Goal: Task Accomplishment & Management: Use online tool/utility

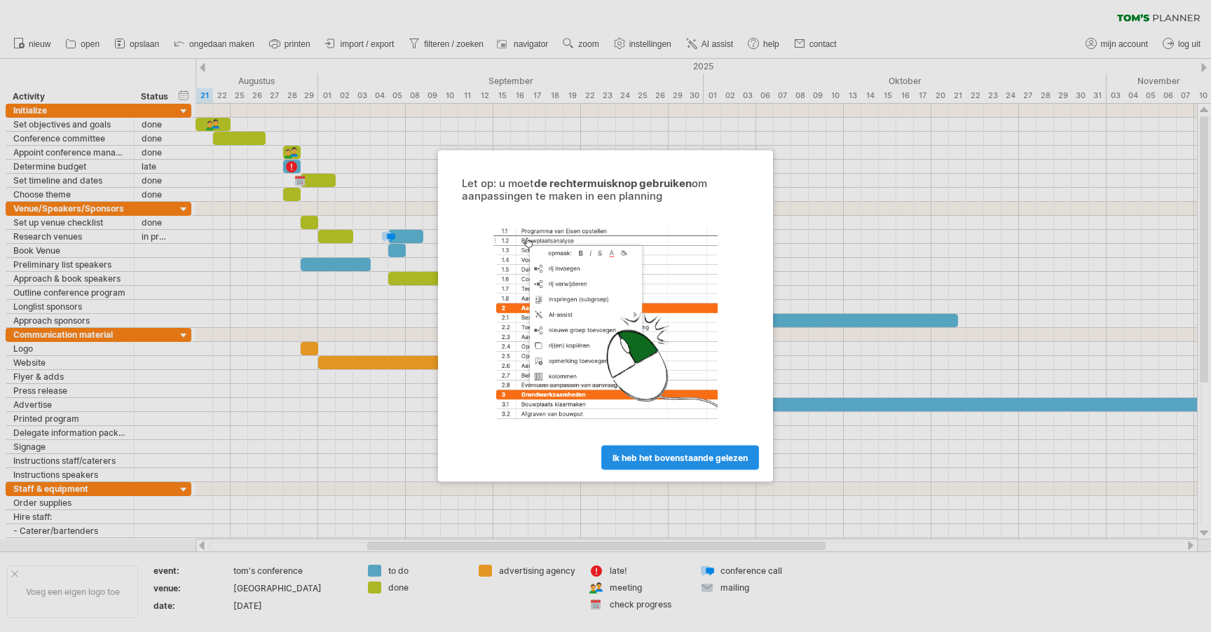
click at [652, 460] on span "ik heb het bovenstaande gelezen" at bounding box center [679, 458] width 135 height 11
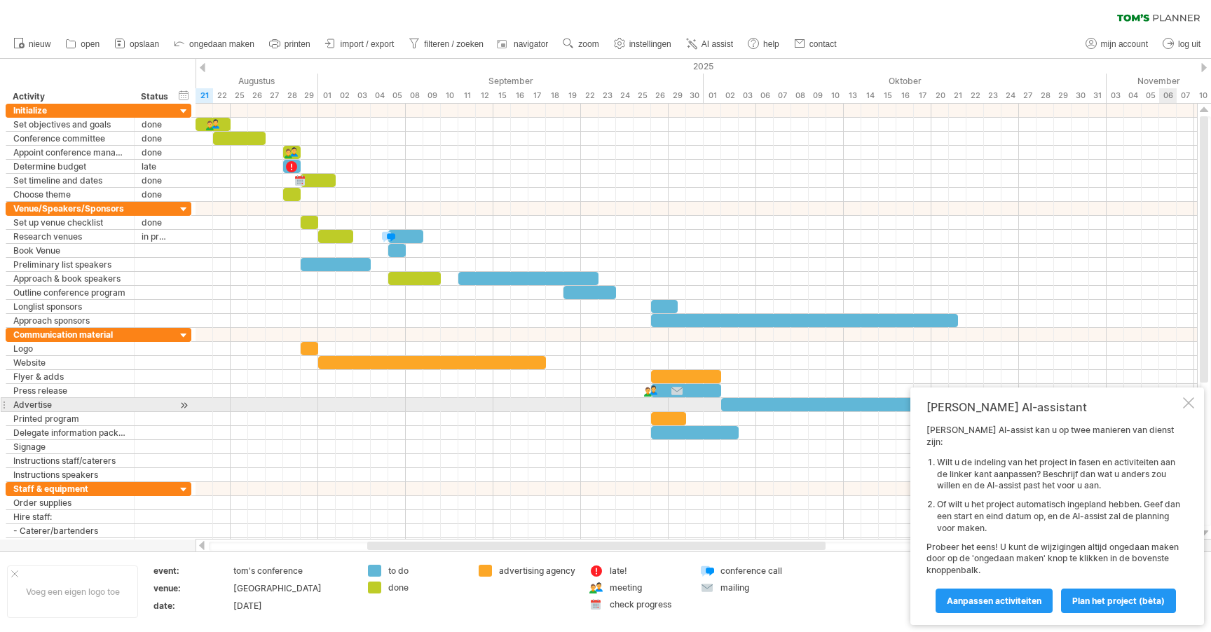
click at [1184, 409] on div at bounding box center [1188, 402] width 11 height 11
